Goal: Download file/media

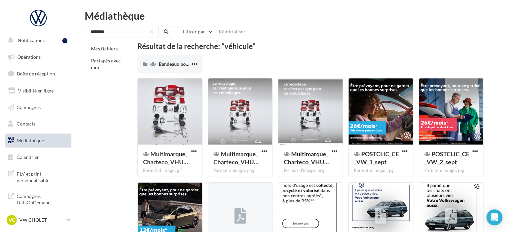
click at [151, 35] on input "********" at bounding box center [121, 31] width 73 height 11
click at [151, 30] on button "button" at bounding box center [151, 31] width 3 height 3
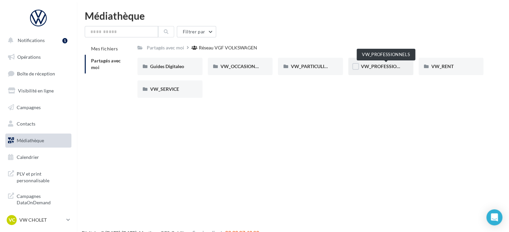
click at [383, 65] on span "VW_PROFESSIONNELS" at bounding box center [386, 66] width 51 height 6
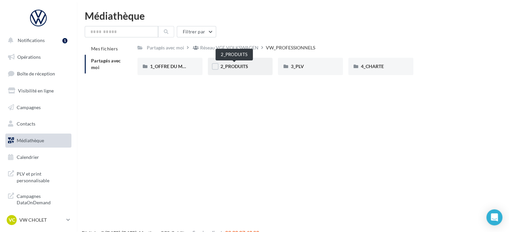
click at [234, 67] on span "2_PRODUITS" at bounding box center [234, 66] width 28 height 6
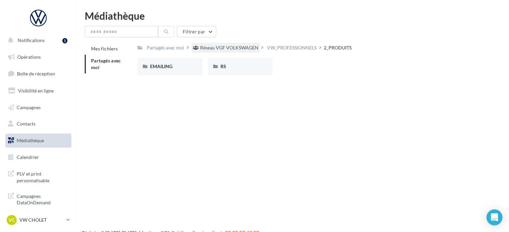
click at [247, 49] on div "Réseau VGF VOLKSWAGEN" at bounding box center [229, 47] width 58 height 7
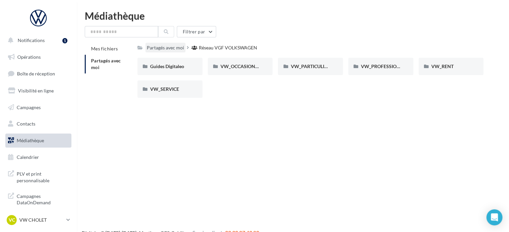
click at [176, 48] on div "Partagés avec moi" at bounding box center [165, 47] width 37 height 7
click at [321, 65] on span "VW_PARTICULIERS" at bounding box center [311, 66] width 42 height 6
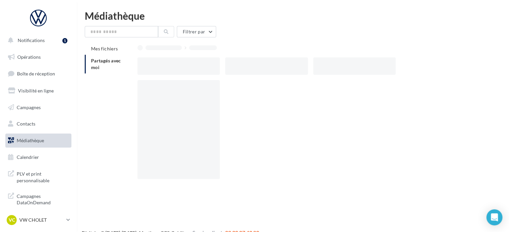
click at [321, 65] on div at bounding box center [354, 65] width 82 height 17
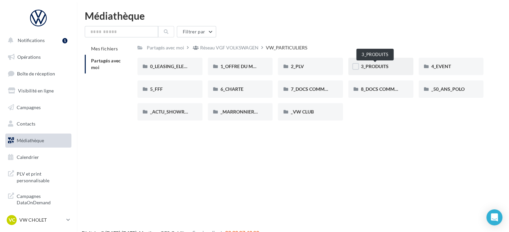
click at [375, 65] on span "3_PRODUITS" at bounding box center [375, 66] width 28 height 6
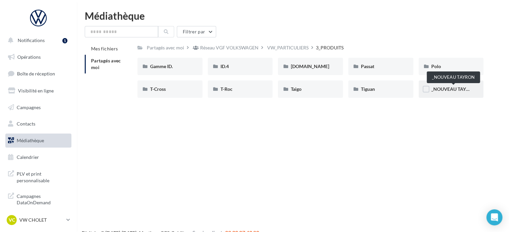
click at [449, 89] on span "_NOUVEAU TAYRON" at bounding box center [453, 89] width 45 height 6
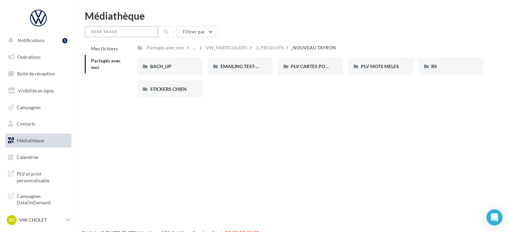
click at [135, 36] on input "text" at bounding box center [121, 31] width 73 height 11
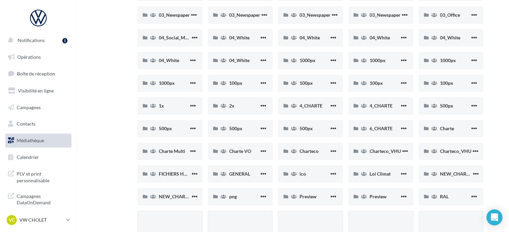
scroll to position [434, 0]
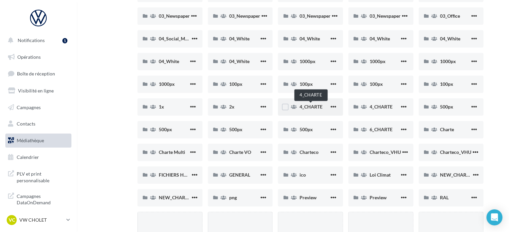
type input "******"
click at [303, 109] on span "4_CHARTE" at bounding box center [310, 107] width 23 height 6
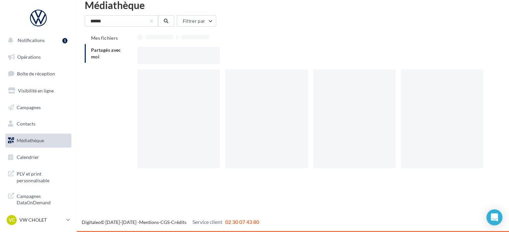
scroll to position [11, 0]
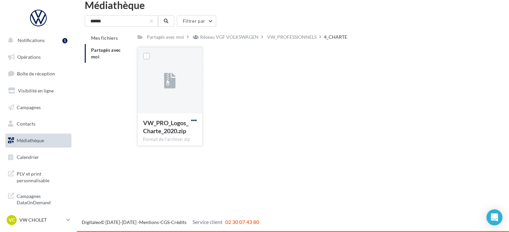
click at [196, 118] on span "button" at bounding box center [194, 120] width 6 height 6
click at [234, 91] on div "VW_PRO_Logos_Charte_2020.zip Format de l'archive: zip Télécharger Copier l'URL …" at bounding box center [312, 99] width 351 height 104
click at [155, 20] on input "******" at bounding box center [121, 20] width 73 height 11
click at [147, 21] on input "******" at bounding box center [121, 20] width 73 height 11
click at [104, 48] on span "Partagés avec moi" at bounding box center [106, 53] width 30 height 12
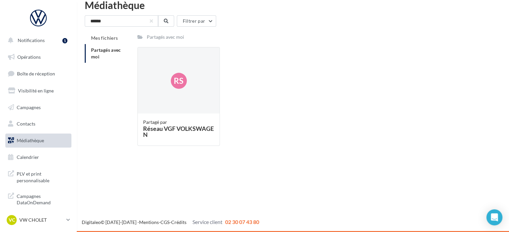
click at [104, 48] on span "Partagés avec moi" at bounding box center [106, 53] width 30 height 12
click at [153, 79] on div "Rs" at bounding box center [179, 80] width 82 height 67
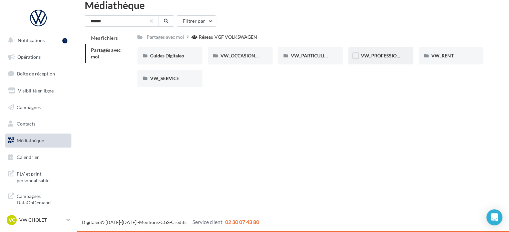
click at [368, 51] on div "VW_PROFESSIONNELS" at bounding box center [380, 55] width 65 height 17
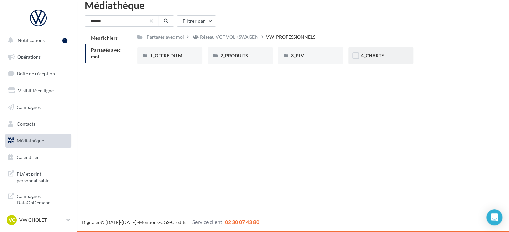
click at [387, 55] on div "4_CHARTE" at bounding box center [381, 55] width 40 height 7
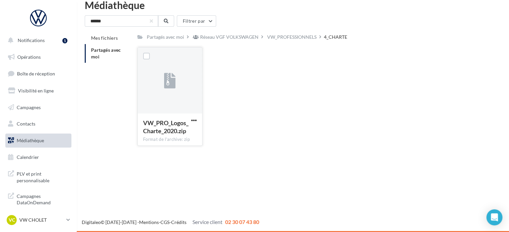
click at [188, 117] on div "VW_PRO_Logos_Charte_2020.zip Format de l'archive: zip" at bounding box center [170, 128] width 64 height 31
click at [151, 20] on button "button" at bounding box center [151, 21] width 3 height 3
click at [251, 42] on div "Réseau VGF VOLKSWAGEN" at bounding box center [225, 37] width 68 height 10
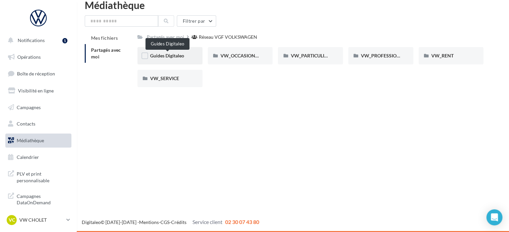
click at [170, 53] on span "Guides Digitaleo" at bounding box center [167, 56] width 34 height 6
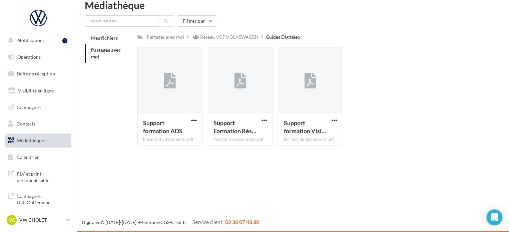
click at [367, 85] on div "Support formation ADS Format du document: pdf Support formation ADS Support For…" at bounding box center [312, 99] width 351 height 104
click at [212, 35] on div "Réseau VGF VOLKSWAGEN" at bounding box center [229, 37] width 58 height 7
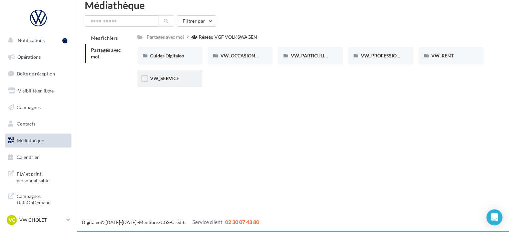
click at [186, 82] on div "VW_SERVICE" at bounding box center [170, 78] width 40 height 7
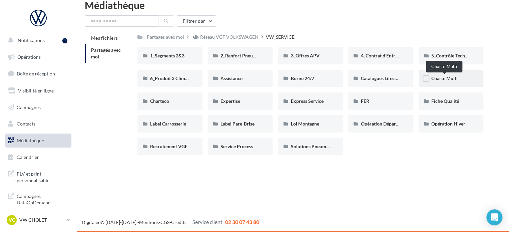
click at [436, 77] on span "Charte Multi" at bounding box center [444, 78] width 26 height 6
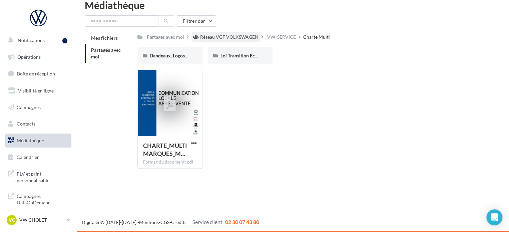
click at [224, 37] on div "Réseau VGF VOLKSWAGEN" at bounding box center [229, 37] width 58 height 7
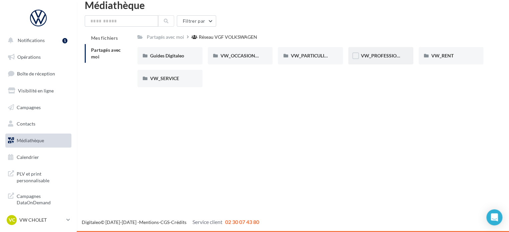
click at [377, 52] on div "VW_PROFESSIONNELS" at bounding box center [381, 55] width 40 height 7
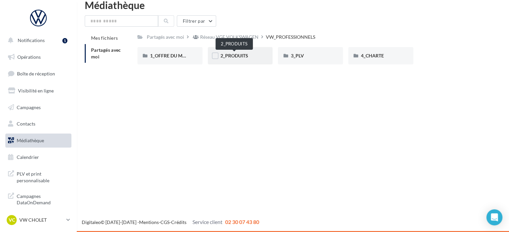
click at [236, 55] on span "2_PRODUITS" at bounding box center [234, 56] width 28 height 6
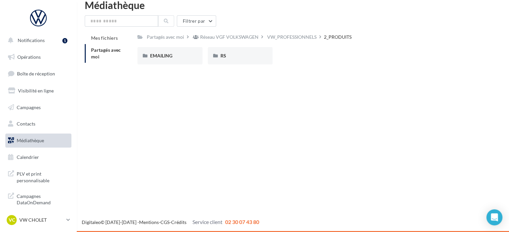
click at [236, 55] on div "RS" at bounding box center [240, 55] width 40 height 7
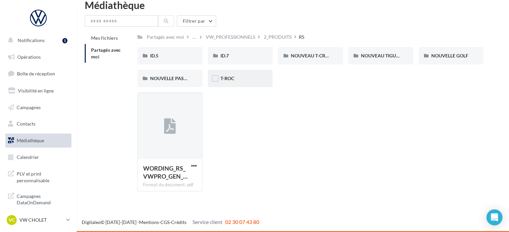
click at [230, 78] on span "T-ROC" at bounding box center [227, 78] width 14 height 6
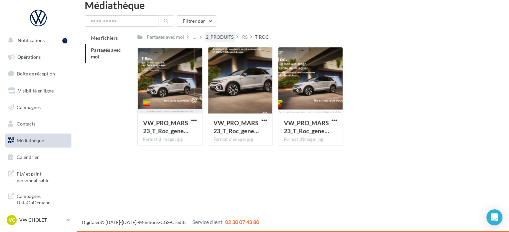
click at [214, 37] on div "2_PRODUITS" at bounding box center [220, 37] width 28 height 7
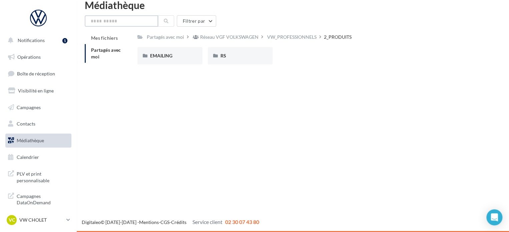
click at [147, 22] on input "text" at bounding box center [121, 20] width 73 height 11
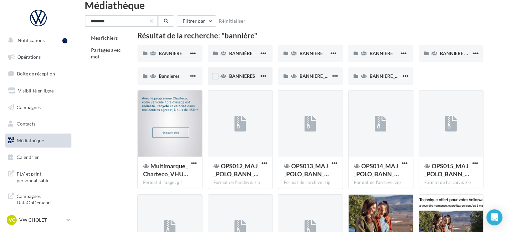
type input "********"
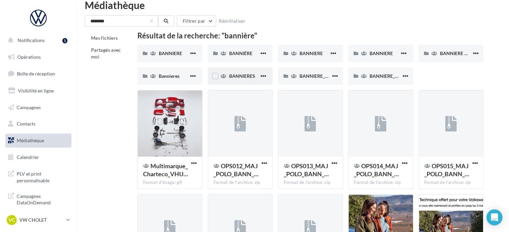
click at [237, 70] on div "BANNIERES" at bounding box center [240, 75] width 65 height 17
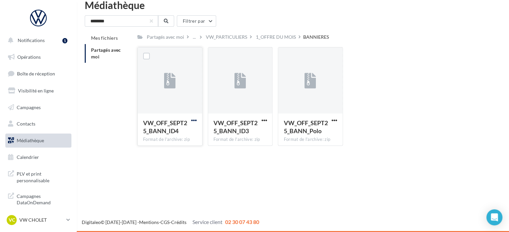
click at [195, 120] on span "button" at bounding box center [194, 120] width 6 height 6
click at [171, 129] on button "Télécharger" at bounding box center [164, 133] width 67 height 17
click at [267, 121] on span "button" at bounding box center [264, 120] width 6 height 6
click at [234, 130] on button "Télécharger" at bounding box center [234, 133] width 67 height 17
